Goal: Find specific page/section: Find specific page/section

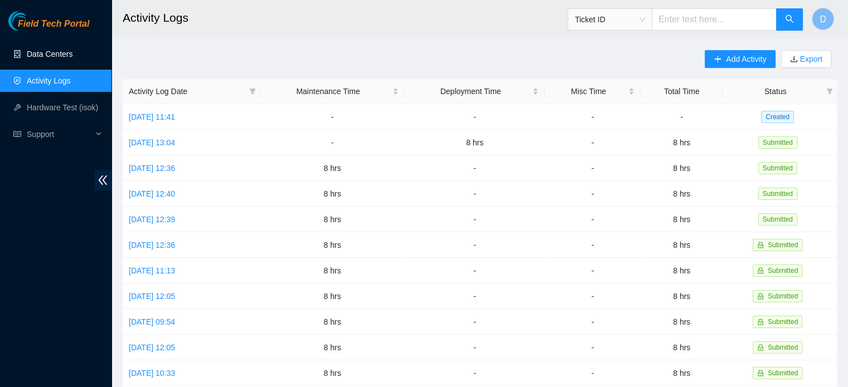
click at [51, 59] on link "Data Centers" at bounding box center [50, 54] width 46 height 9
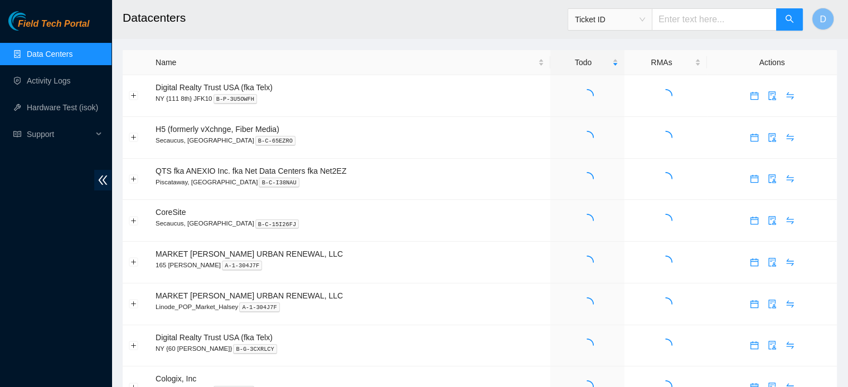
click at [54, 53] on link "Data Centers" at bounding box center [50, 54] width 46 height 9
